Goal: Task Accomplishment & Management: Use online tool/utility

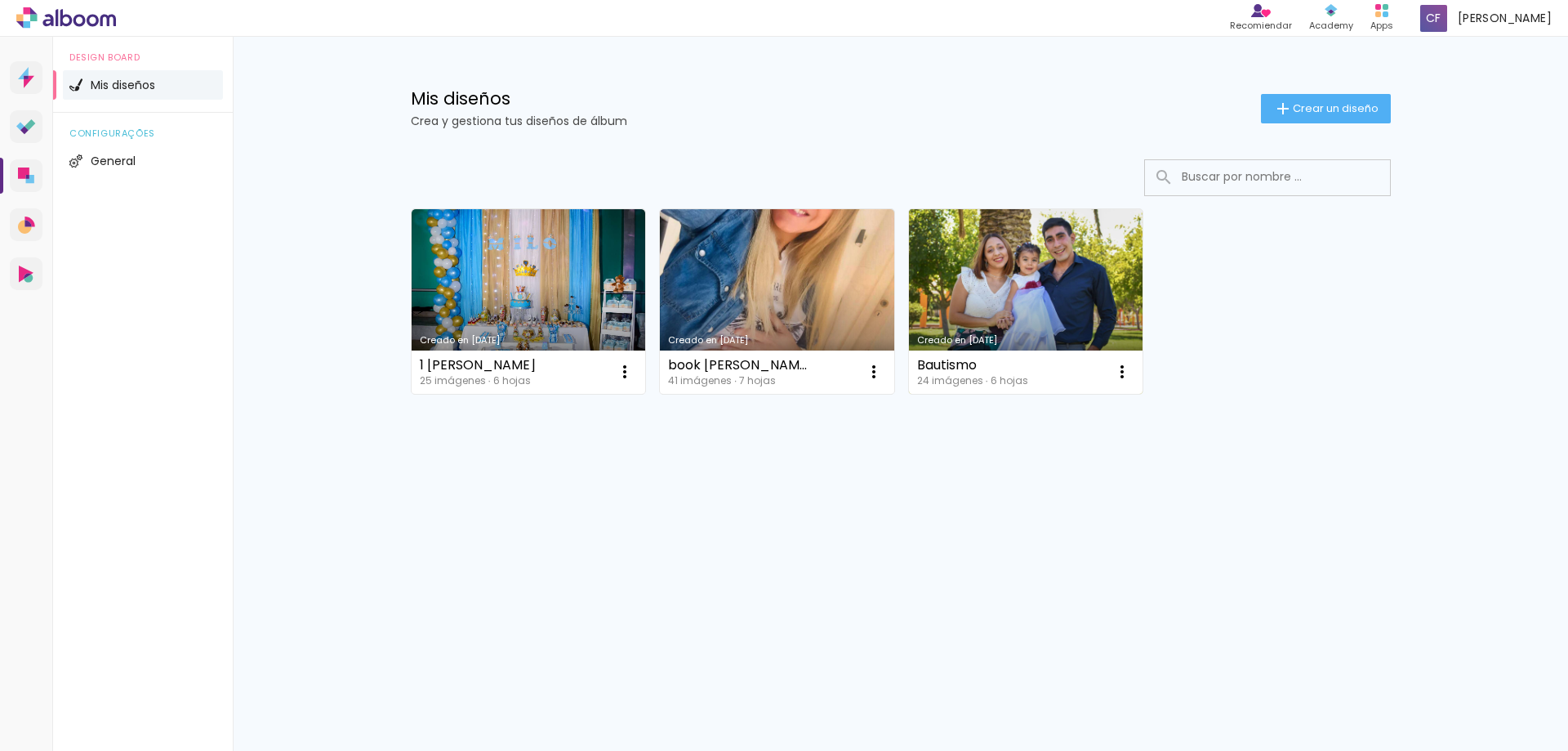
click at [1075, 298] on link "Creado en [DATE]" at bounding box center [1026, 301] width 234 height 184
